Goal: Information Seeking & Learning: Learn about a topic

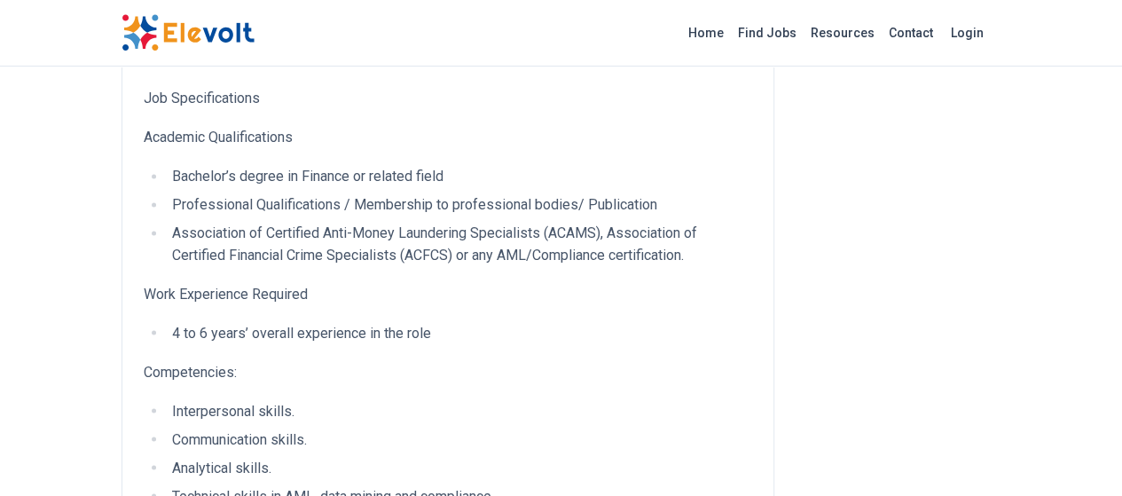
scroll to position [1839, 0]
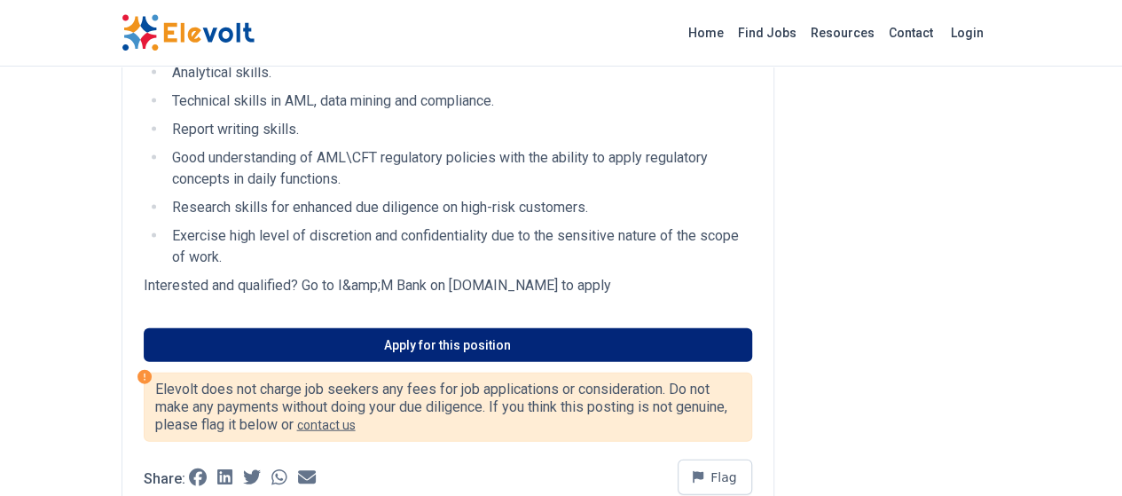
click at [547, 328] on link "Apply for this position" at bounding box center [448, 345] width 609 height 34
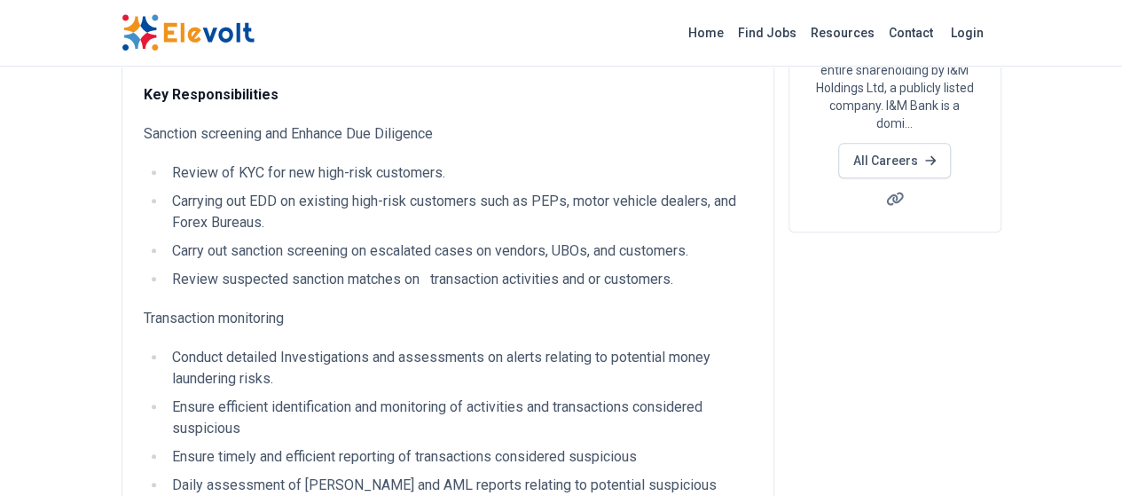
scroll to position [61, 0]
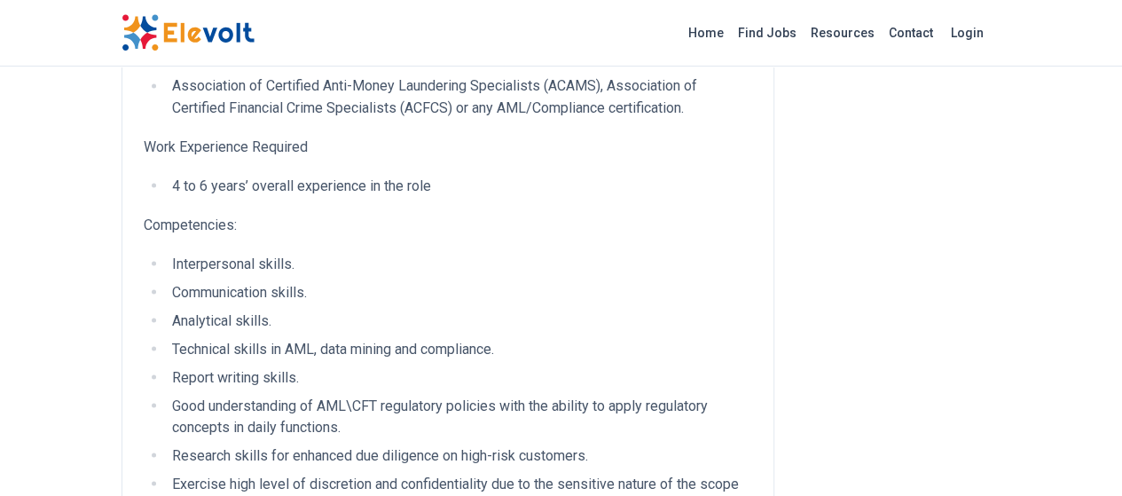
scroll to position [1609, 0]
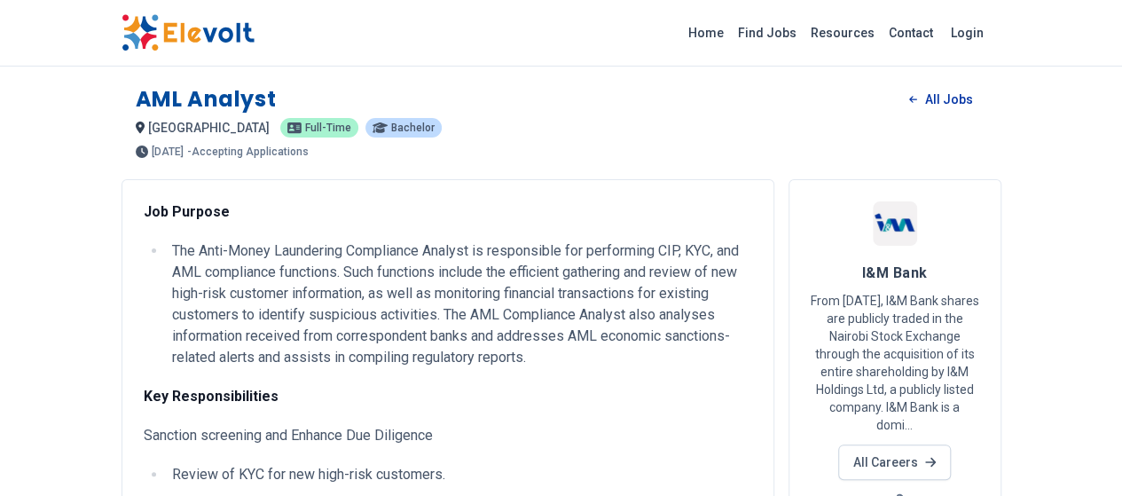
click at [987, 91] on link "All Jobs" at bounding box center [940, 99] width 91 height 27
click at [951, 445] on link "All Careers" at bounding box center [894, 462] width 113 height 35
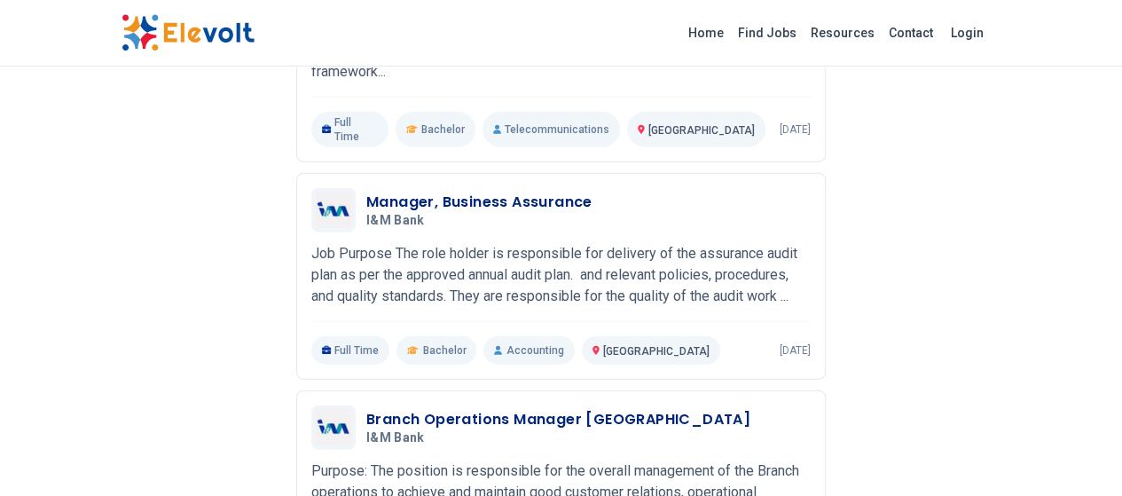
scroll to position [2158, 0]
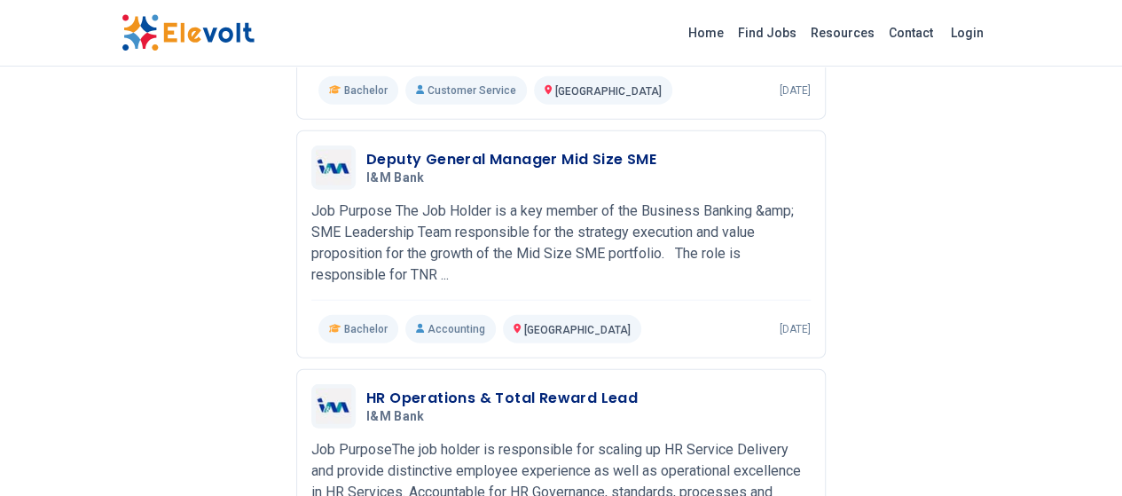
scroll to position [2152, 0]
